Goal: Check status: Verify the current state of an ongoing process or item

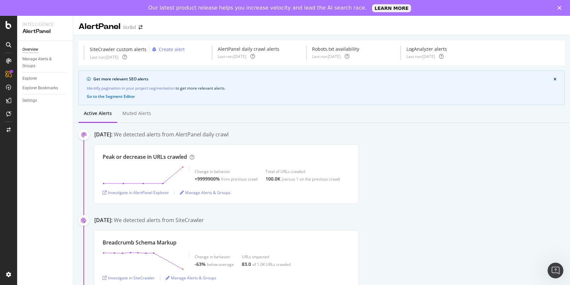
scroll to position [5, 0]
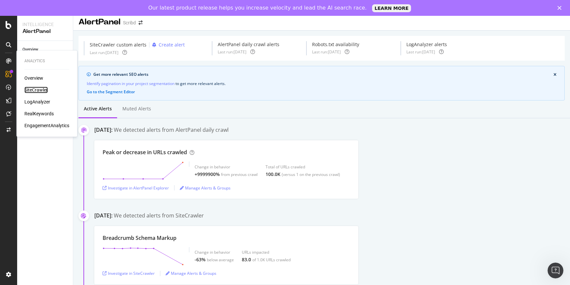
click at [35, 88] on div "SiteCrawler" at bounding box center [35, 90] width 23 height 7
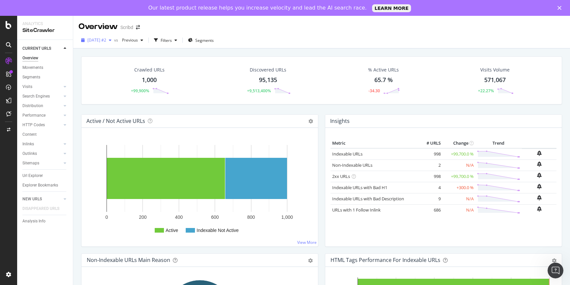
click at [106, 42] on span "[DATE] #2" at bounding box center [96, 40] width 19 height 6
click at [165, 29] on div "Overview Scribd" at bounding box center [321, 24] width 497 height 16
